Goal: Task Accomplishment & Management: Complete application form

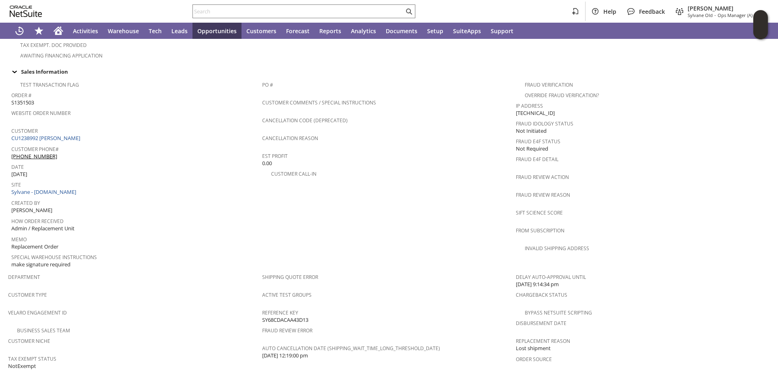
scroll to position [446, 0]
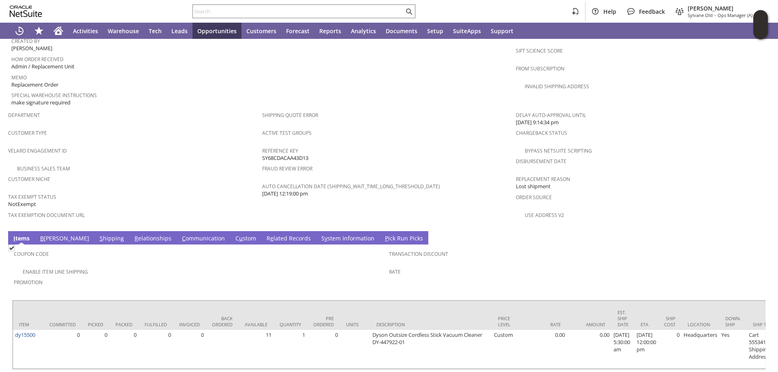
click at [180, 235] on link "C ommunication" at bounding box center [203, 239] width 47 height 9
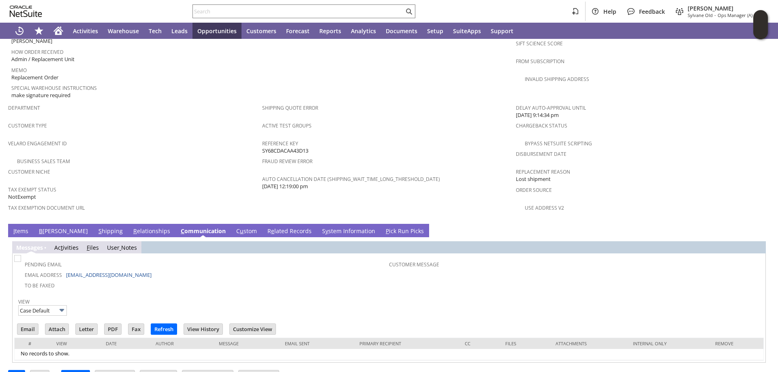
scroll to position [454, 0]
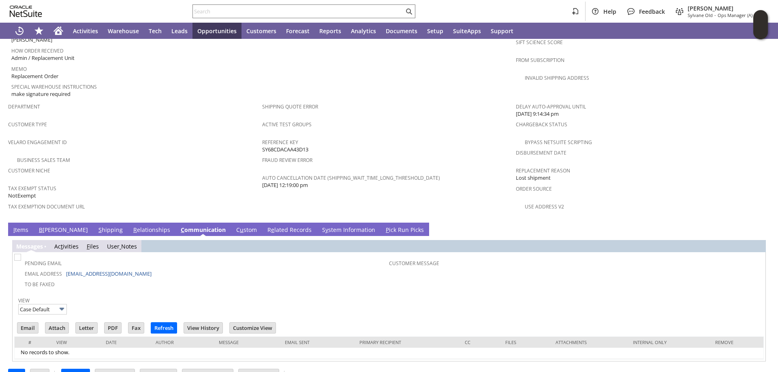
click at [234, 226] on link "C u stom" at bounding box center [246, 230] width 25 height 9
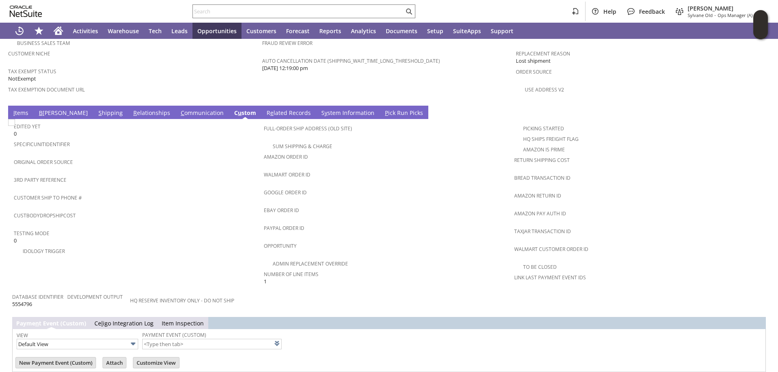
scroll to position [576, 0]
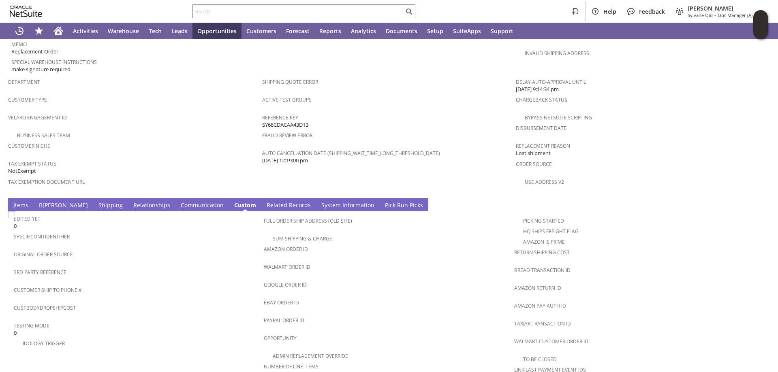
click at [265, 201] on link "R e lated Records" at bounding box center [289, 205] width 48 height 9
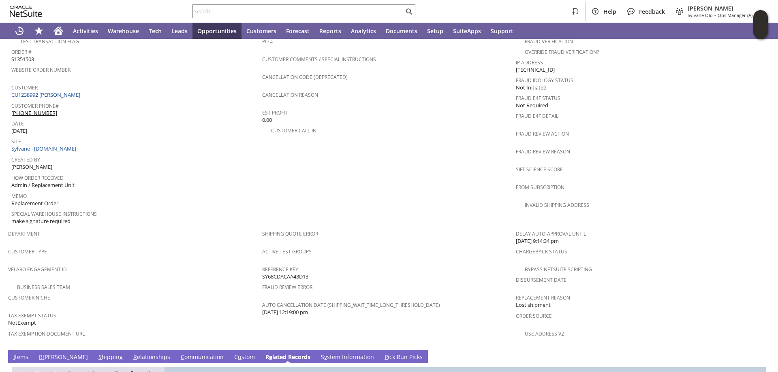
scroll to position [227, 0]
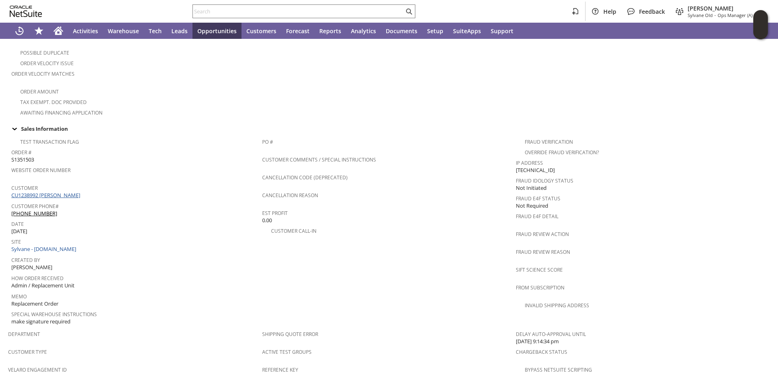
click at [66, 192] on link "CU1238992 GUEDRY FAUST" at bounding box center [46, 195] width 71 height 7
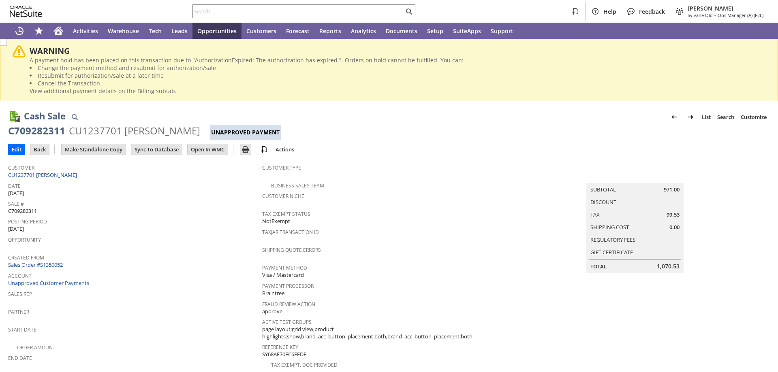
click at [26, 212] on span "C709282311" at bounding box center [22, 212] width 29 height 8
copy span "C709282311"
click at [14, 149] on input "Edit" at bounding box center [17, 149] width 16 height 11
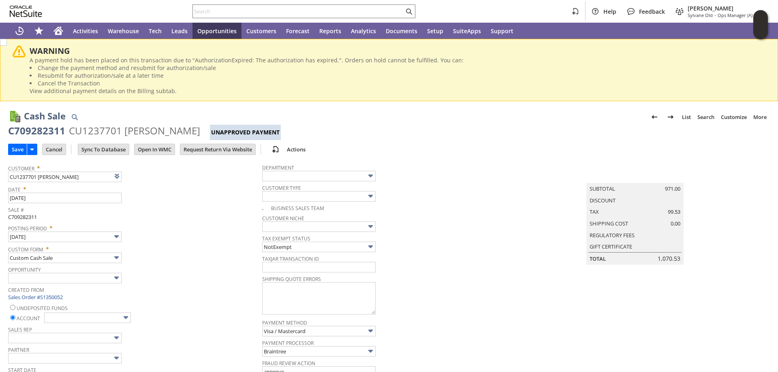
type input "Add"
type input "Copy Previous"
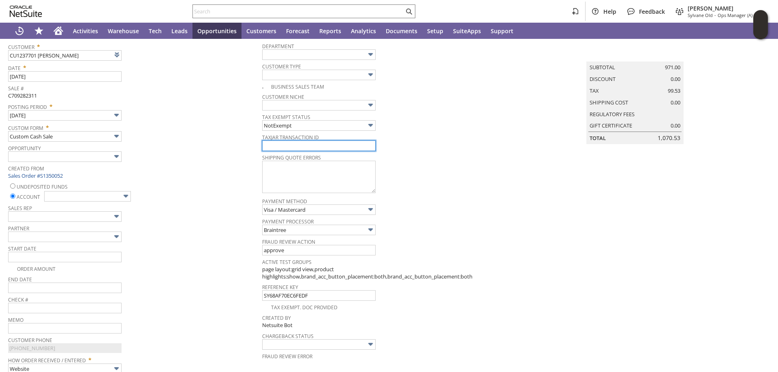
click at [299, 148] on input "text" at bounding box center [318, 146] width 113 height 11
paste input "C709282311"
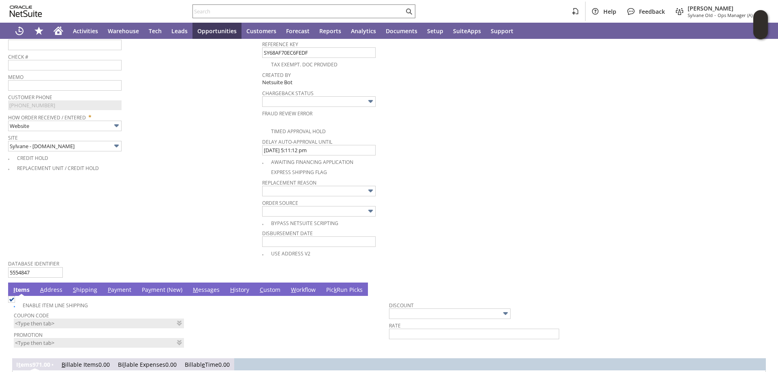
scroll to position [486, 0]
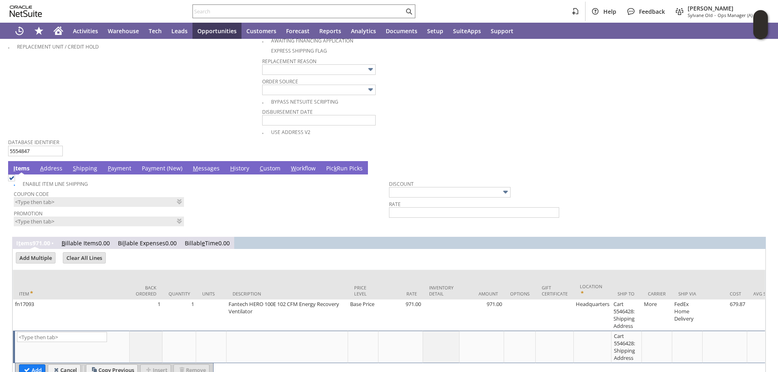
type input "C709282311"
click at [162, 169] on link "Pa y ment (New)" at bounding box center [162, 169] width 45 height 9
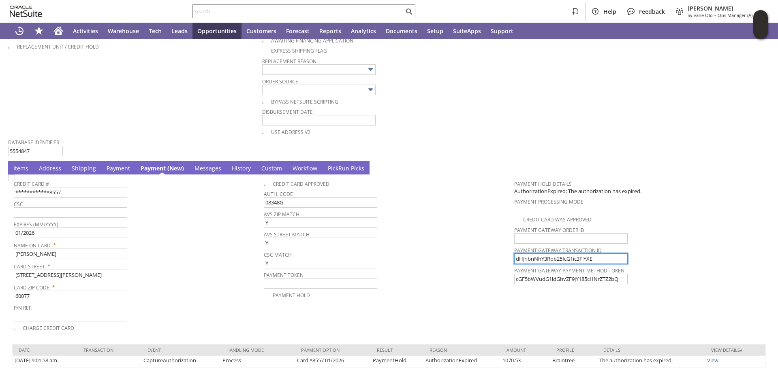
drag, startPoint x: 588, startPoint y: 259, endPoint x: 460, endPoint y: 250, distance: 128.7
click at [460, 250] on tr "**********" at bounding box center [389, 254] width 751 height 156
click at [15, 182] on img at bounding box center [11, 178] width 7 height 7
checkbox input "true"
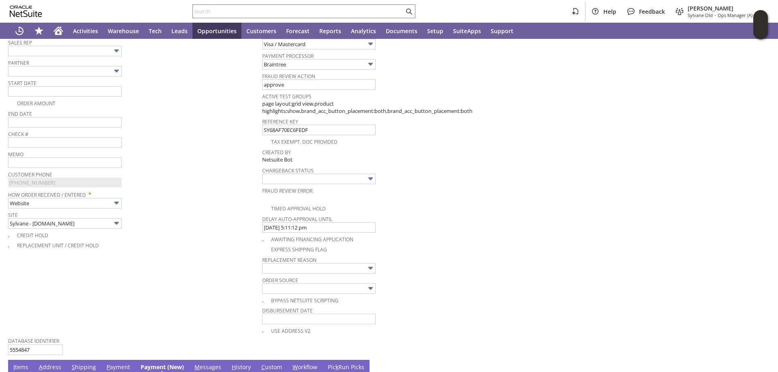
scroll to position [203, 0]
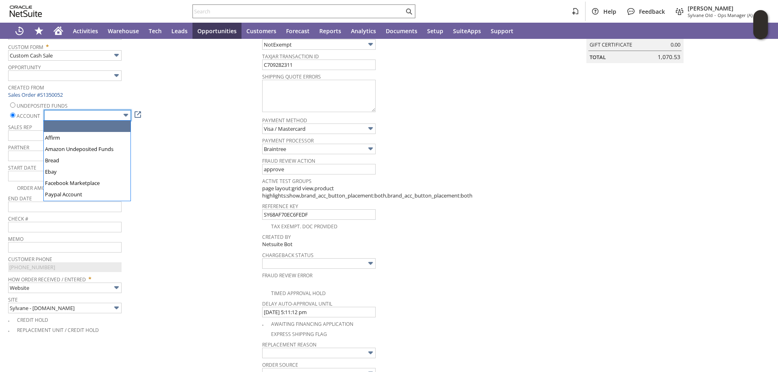
click at [111, 112] on input "text" at bounding box center [87, 115] width 87 height 11
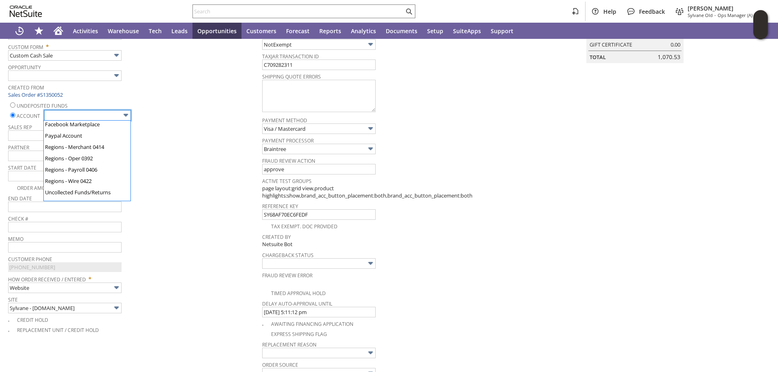
scroll to position [67, 0]
type input "Regions - Merchant 0414"
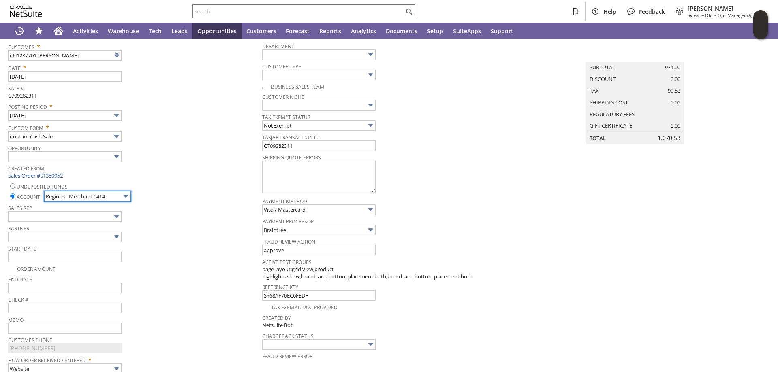
scroll to position [0, 0]
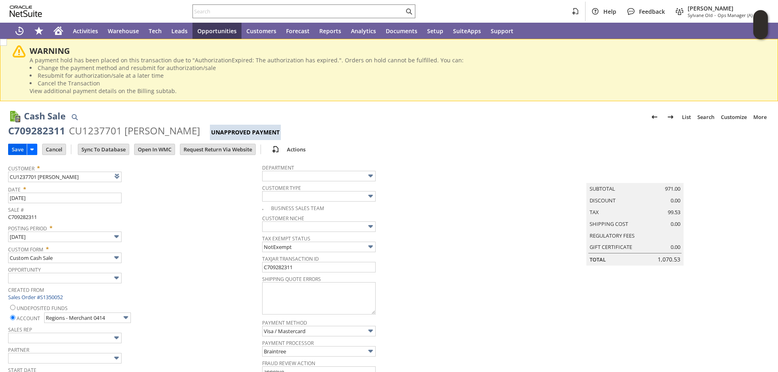
click at [18, 147] on input "Save" at bounding box center [18, 149] width 18 height 11
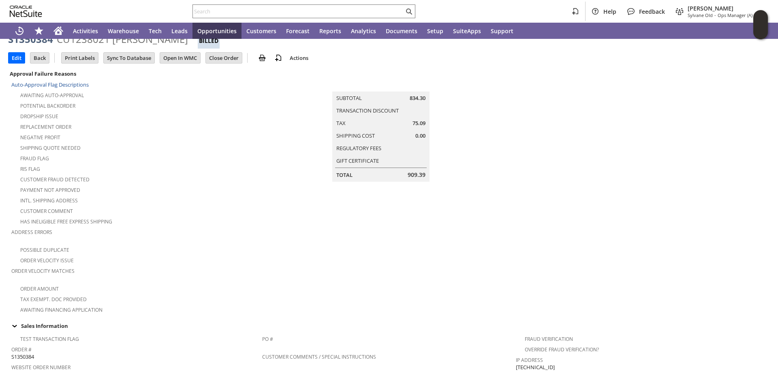
scroll to position [13, 0]
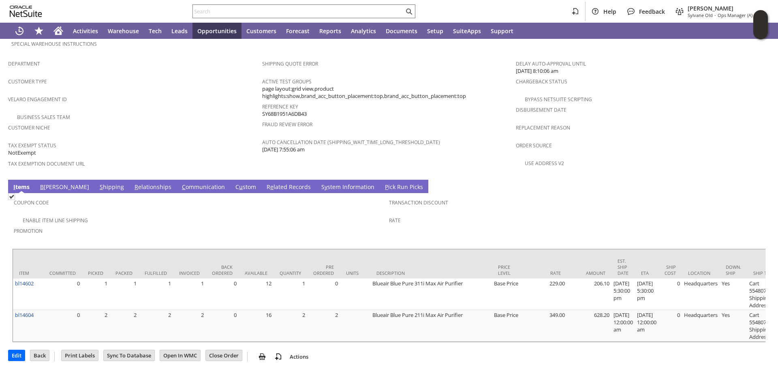
click at [98, 183] on link "S hipping" at bounding box center [112, 187] width 28 height 9
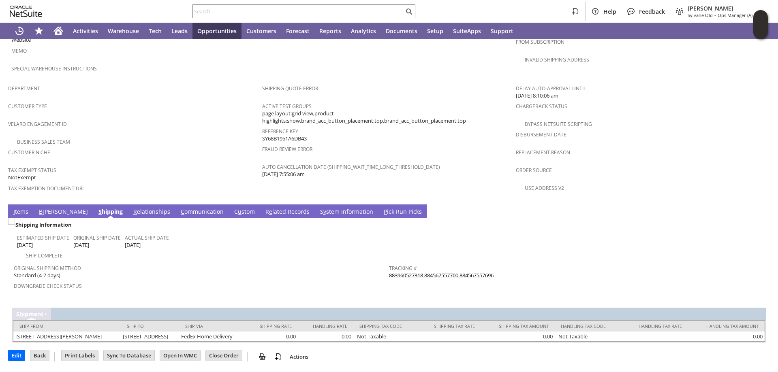
scroll to position [466, 0]
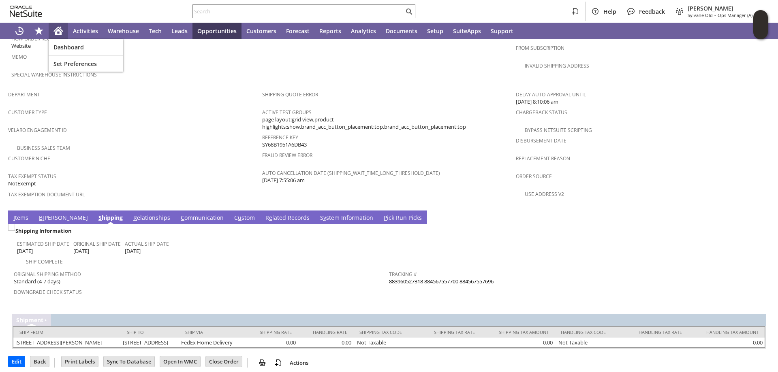
click at [59, 27] on icon "Home" at bounding box center [58, 29] width 9 height 5
